Goal: Contribute content

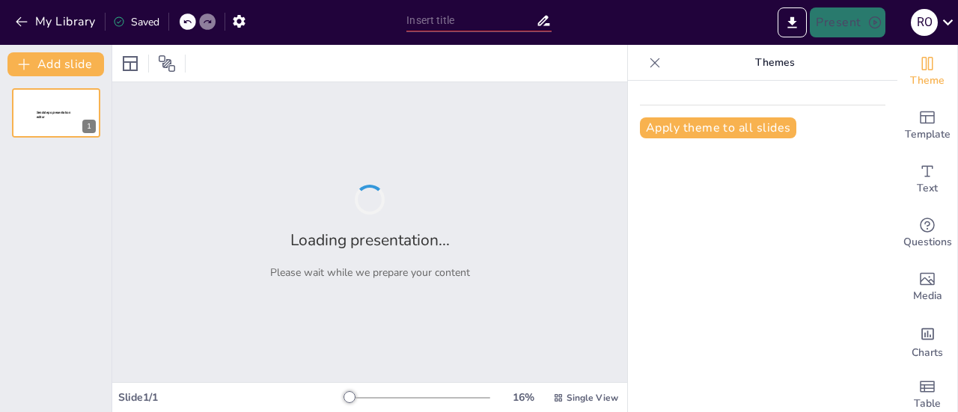
type input "Campos Electromagnéticos: Definición y Contexto en la Naturaleza"
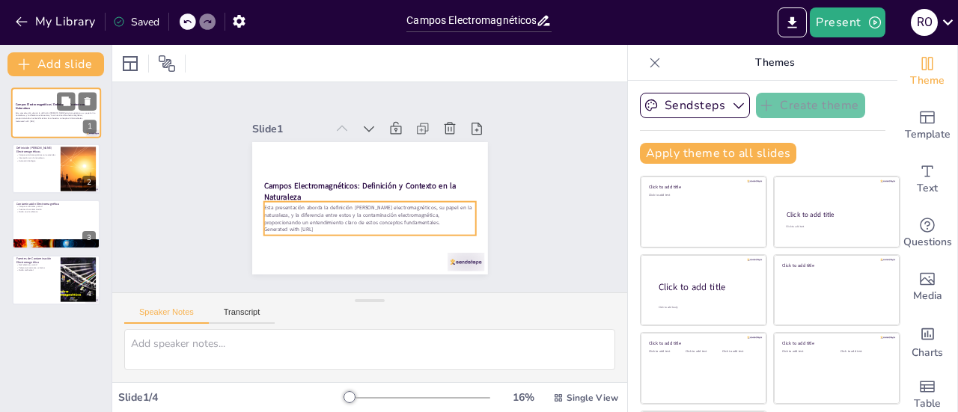
click at [40, 117] on p "Esta presentación aborda la definición [PERSON_NAME] electromagnéticos, su pape…" at bounding box center [56, 116] width 81 height 8
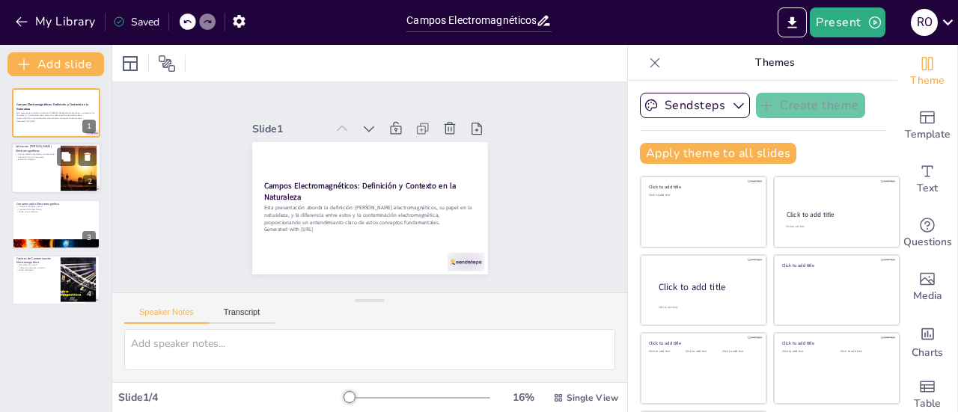
click at [50, 173] on div at bounding box center [56, 169] width 90 height 51
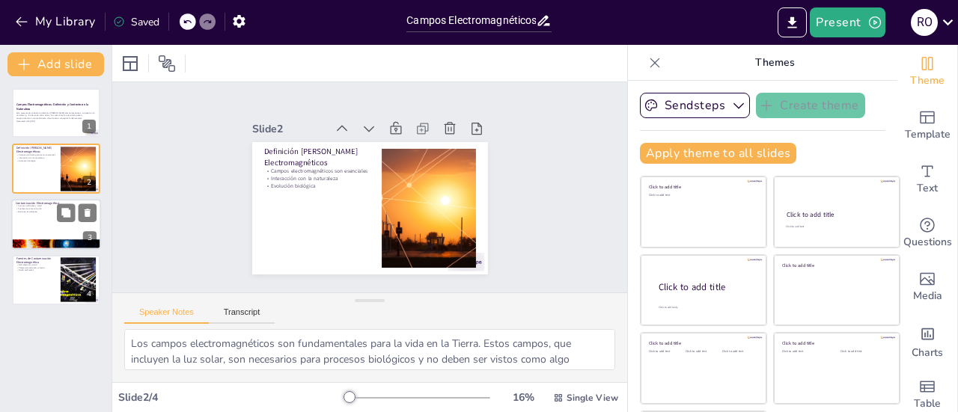
click at [54, 219] on div at bounding box center [56, 224] width 90 height 51
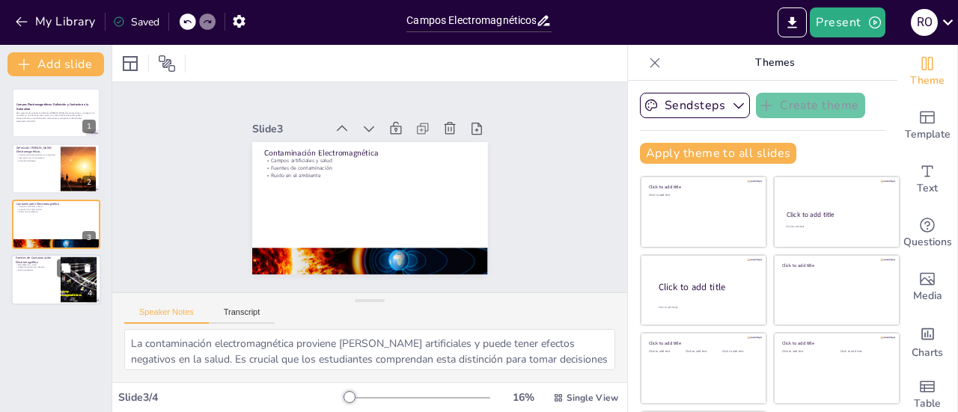
click at [51, 279] on div at bounding box center [56, 279] width 90 height 51
type textarea "La red eléctrica en nuestros hogares es una de las principales fuentes de conta…"
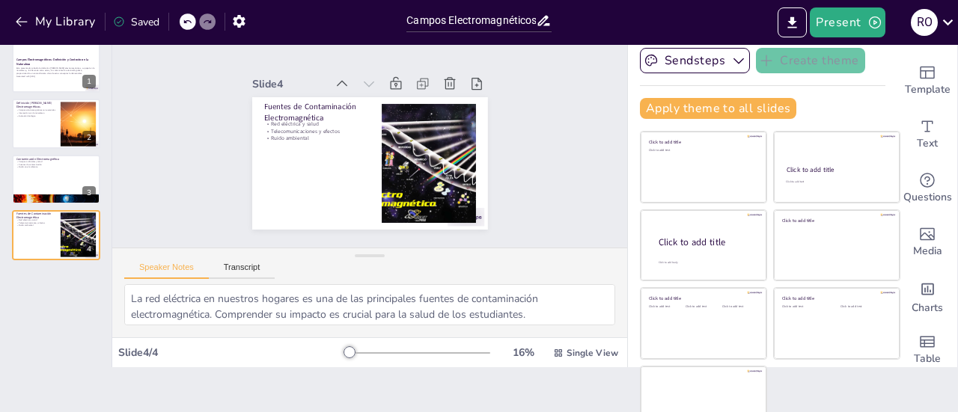
scroll to position [67, 0]
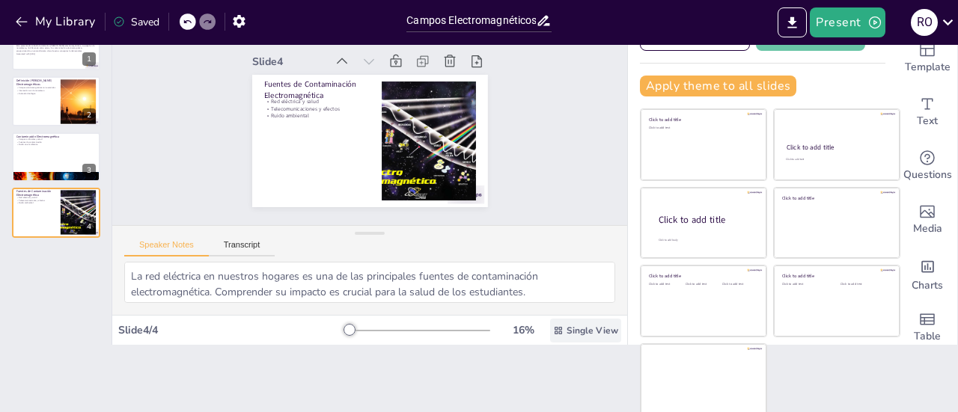
click at [567, 329] on span "Single View" at bounding box center [593, 331] width 52 height 12
click at [52, 324] on div "Campos Electromagnéticos: Definición y Contexto en la Naturaleza Esta presentac…" at bounding box center [56, 177] width 112 height 336
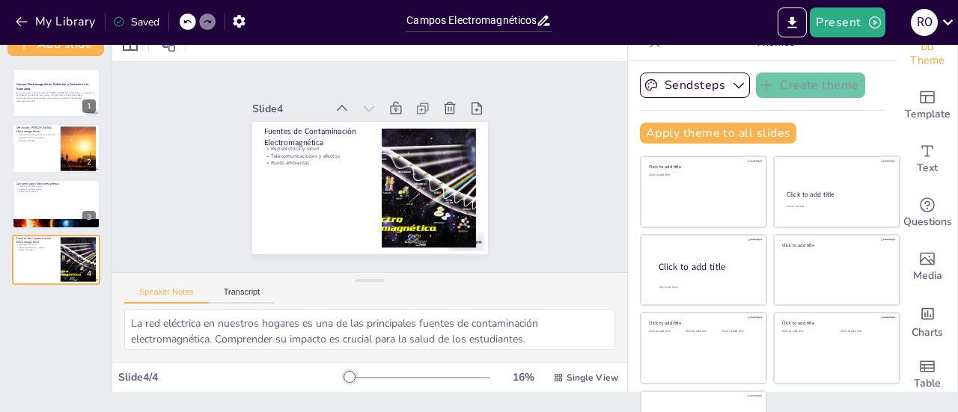
scroll to position [0, 0]
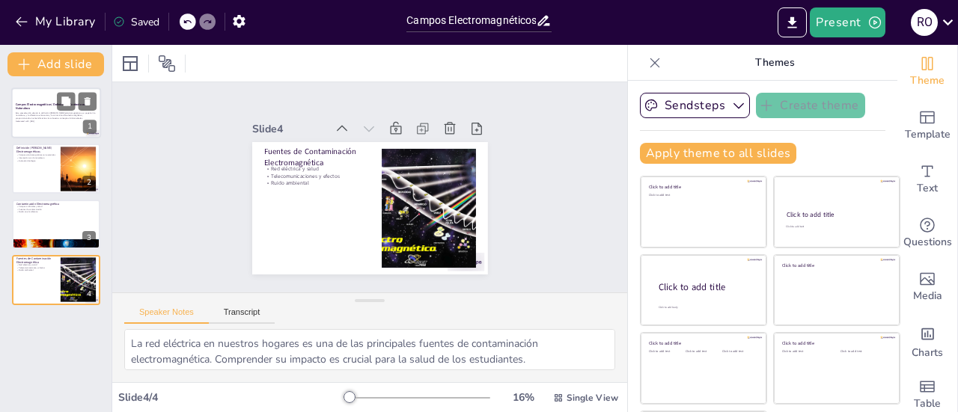
click at [46, 109] on p "Campos Electromagnéticos: Definición y Contexto en la Naturaleza" at bounding box center [56, 107] width 81 height 8
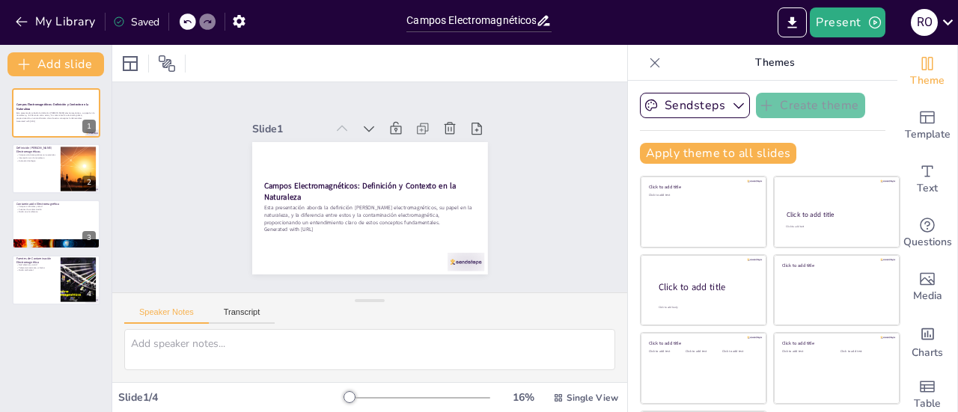
click at [650, 64] on icon at bounding box center [655, 63] width 10 height 10
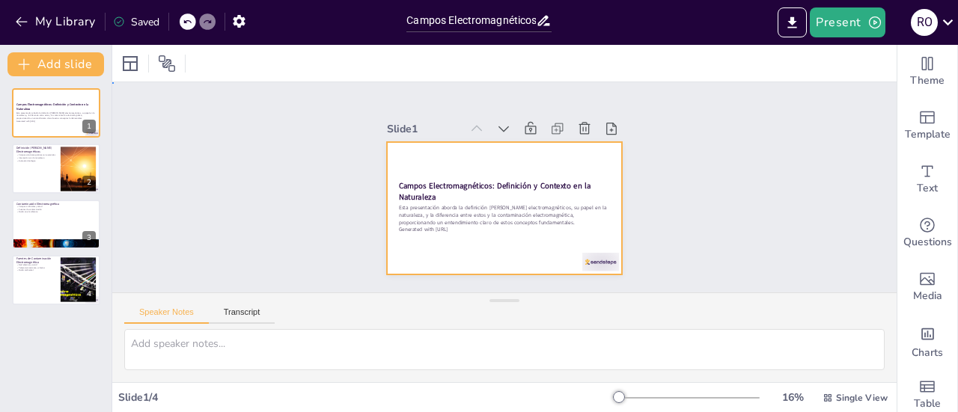
click at [521, 254] on div at bounding box center [489, 203] width 263 height 256
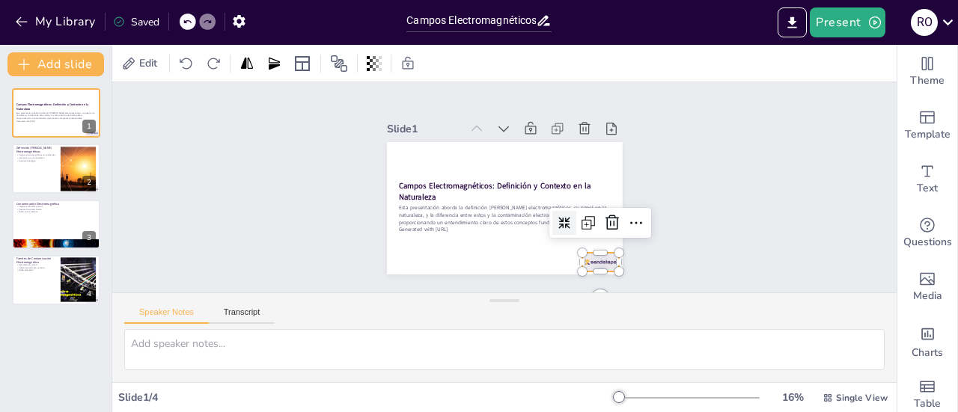
click at [477, 281] on div at bounding box center [462, 301] width 29 height 40
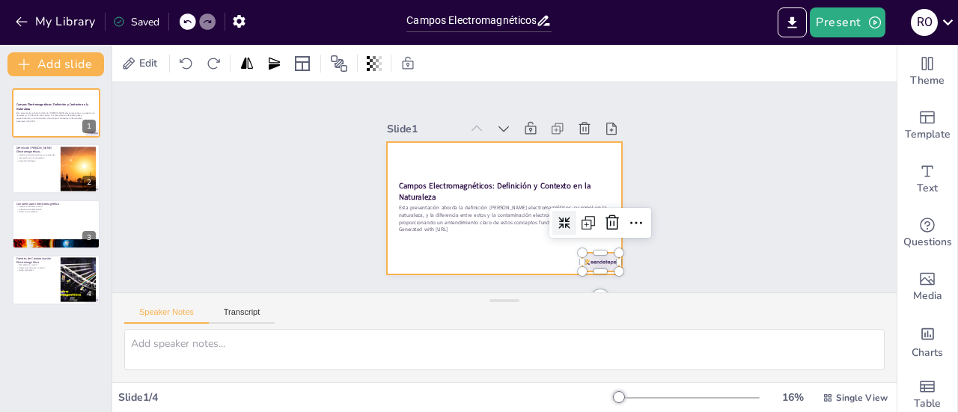
click at [502, 233] on div at bounding box center [505, 166] width 236 height 132
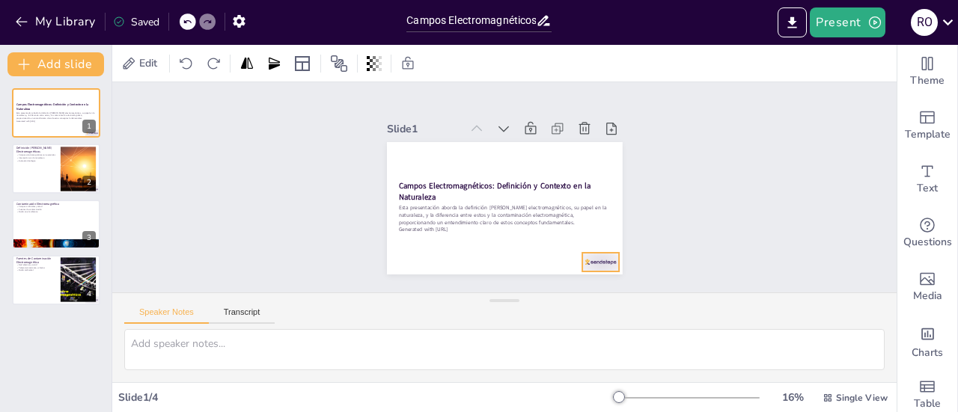
click at [424, 257] on div at bounding box center [411, 266] width 25 height 40
click at [565, 189] on icon at bounding box center [573, 180] width 17 height 17
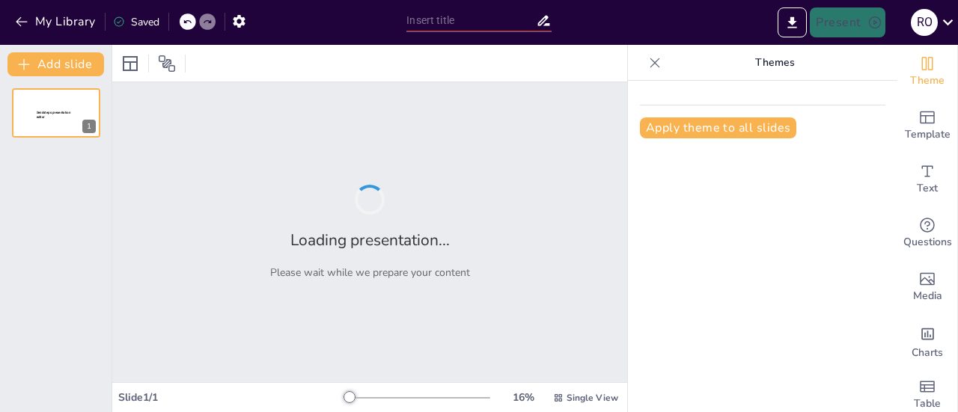
type input "Campos Electromagnéticos: Definición y Contexto en la Naturaleza"
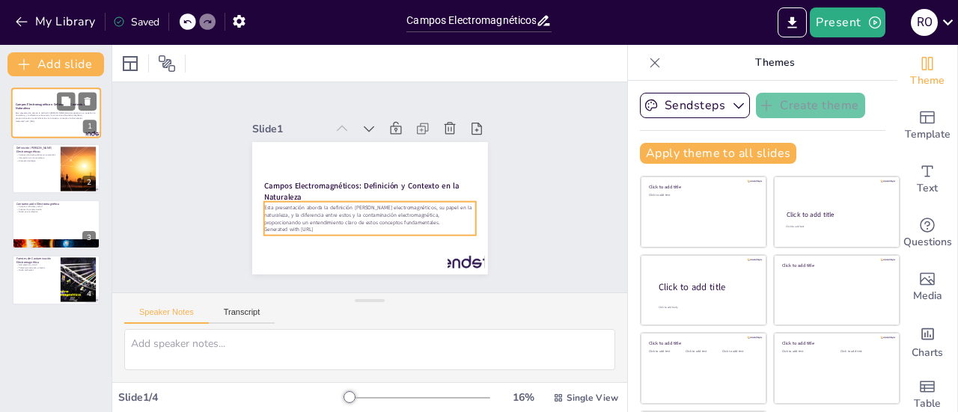
click at [56, 121] on p "Generated with [URL]" at bounding box center [56, 121] width 81 height 3
click at [22, 119] on p "Esta presentación aborda la definición [PERSON_NAME] electromagnéticos, su pape…" at bounding box center [56, 116] width 81 height 8
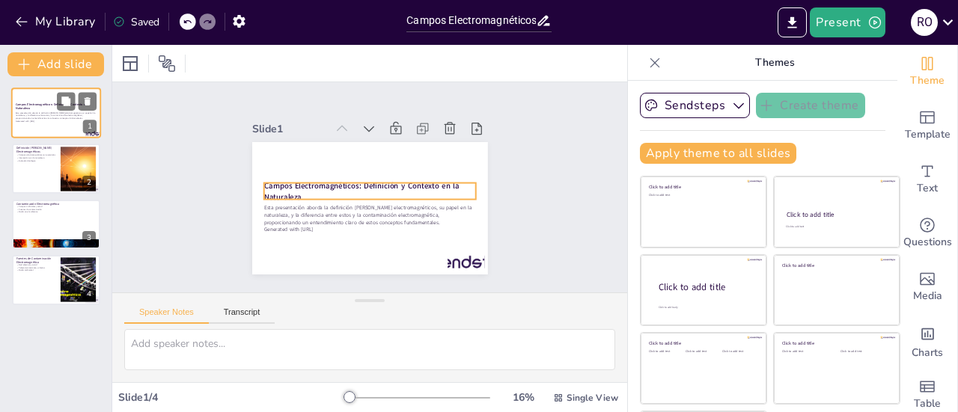
click at [31, 103] on strong "Campos Electromagnéticos: Definición y Contexto en la Naturaleza" at bounding box center [53, 107] width 75 height 8
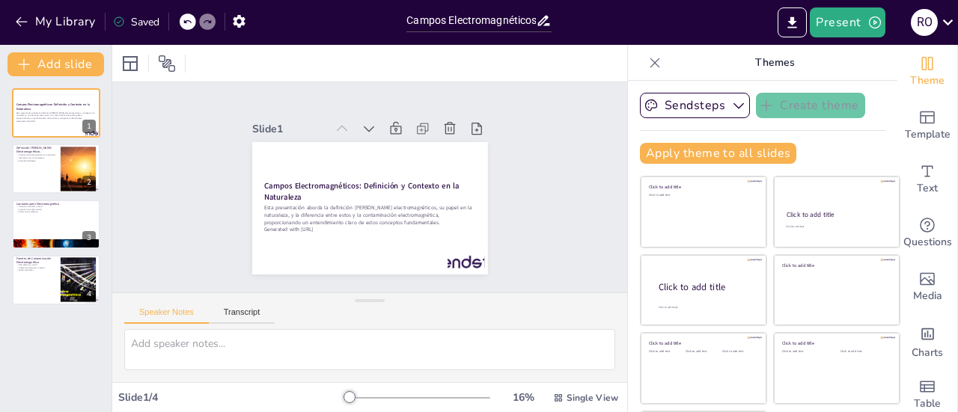
click at [647, 63] on icon at bounding box center [654, 62] width 15 height 15
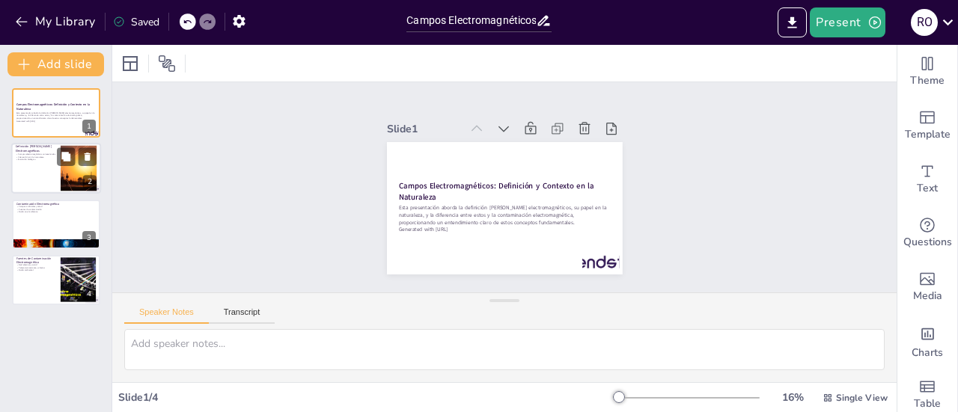
click at [29, 170] on div at bounding box center [56, 169] width 90 height 51
type textarea "Los campos electromagnéticos son fundamentales para la vida en la Tierra. Estos…"
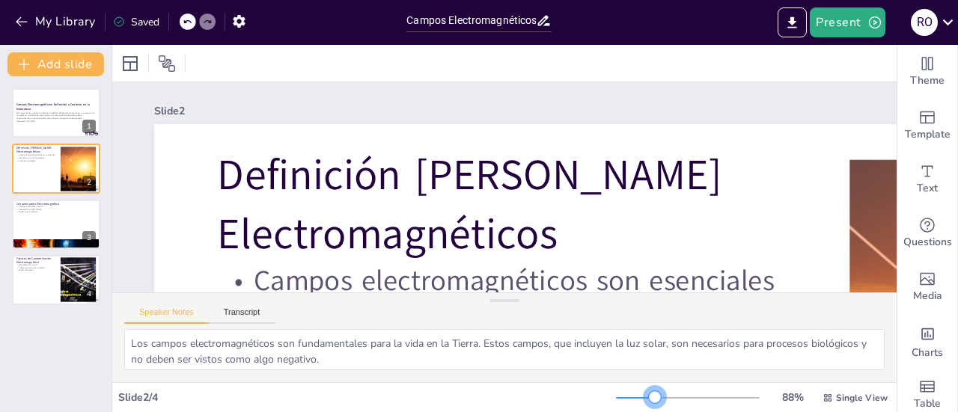
click at [645, 397] on div at bounding box center [688, 398] width 144 height 12
